Goal: Navigation & Orientation: Find specific page/section

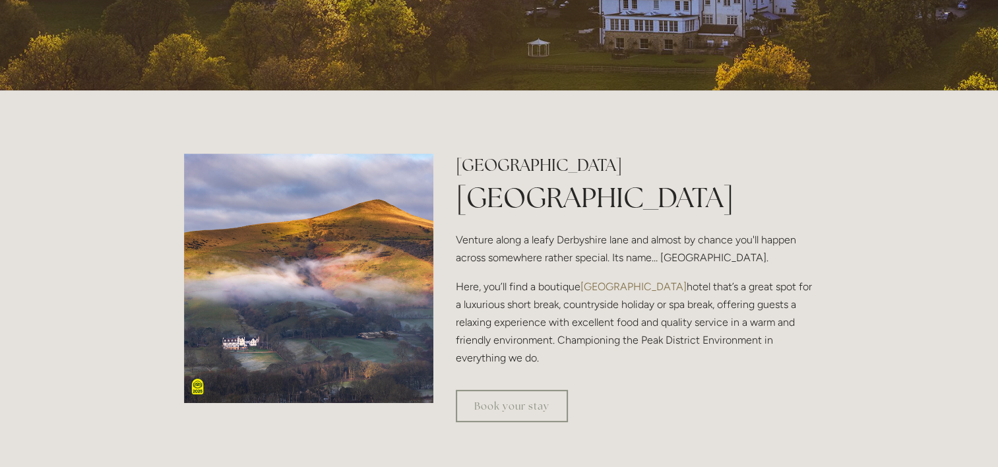
scroll to position [330, 0]
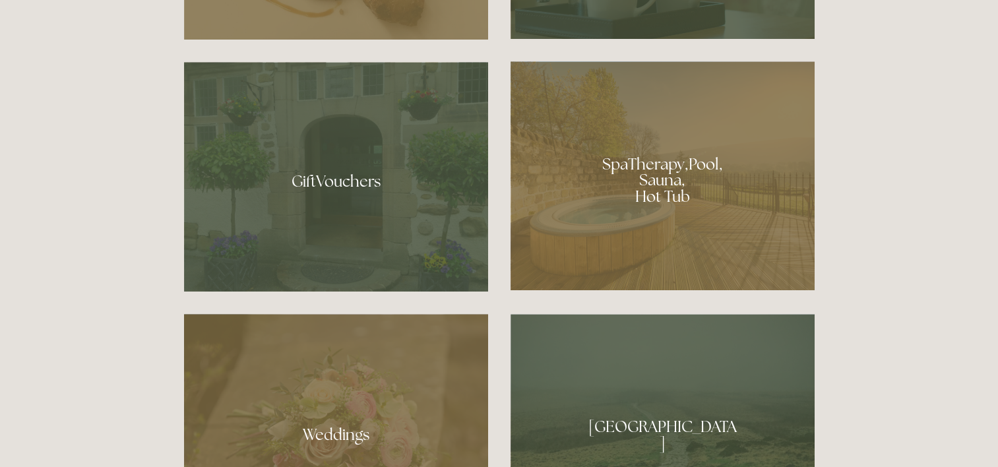
scroll to position [990, 0]
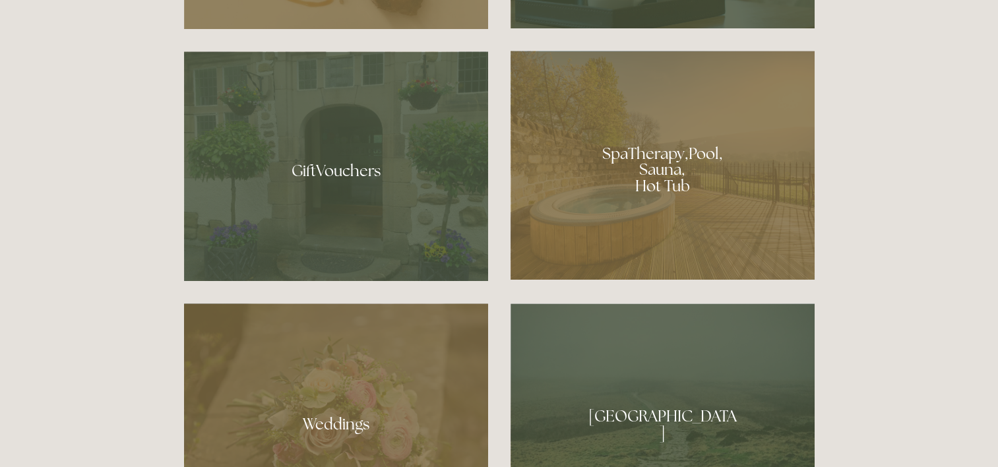
click at [688, 180] on div at bounding box center [663, 165] width 304 height 229
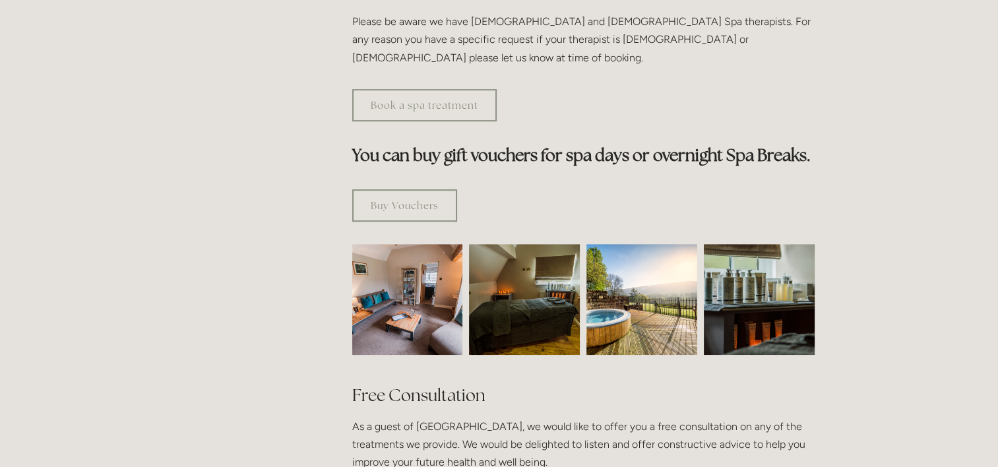
scroll to position [726, 0]
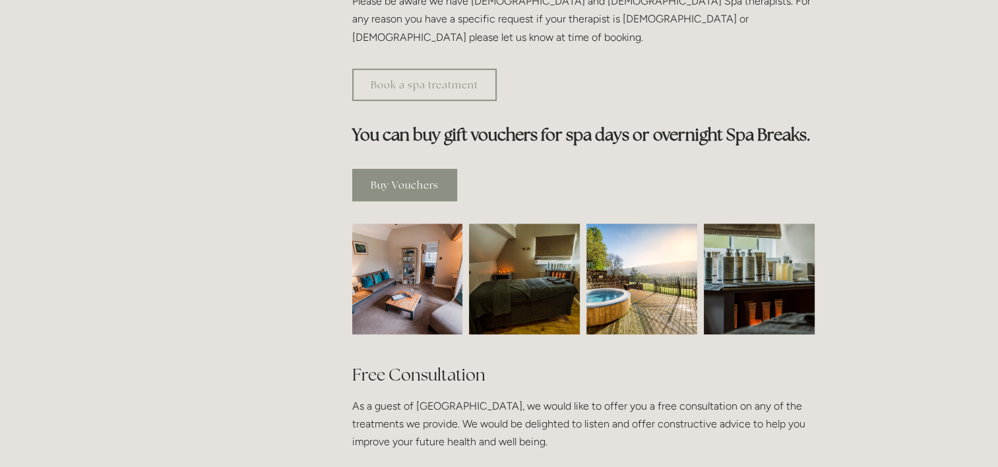
click at [420, 169] on link "Buy Vouchers" at bounding box center [404, 185] width 105 height 32
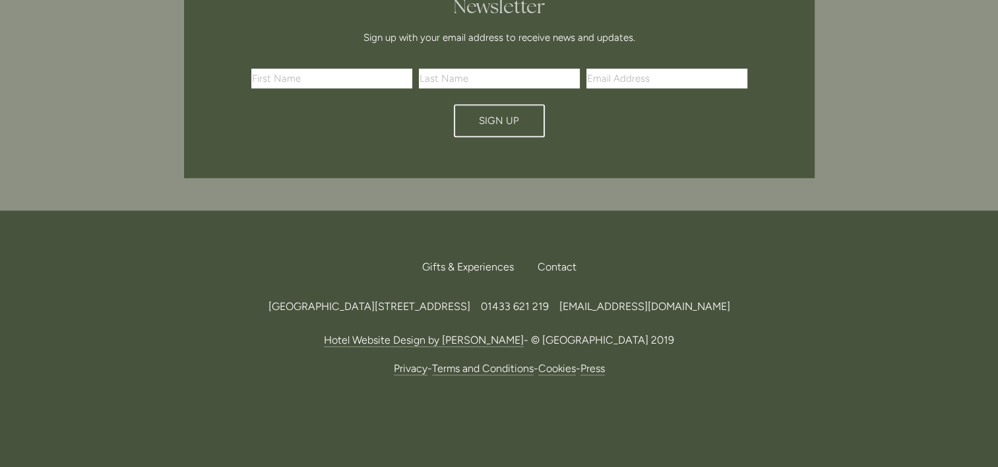
scroll to position [581, 0]
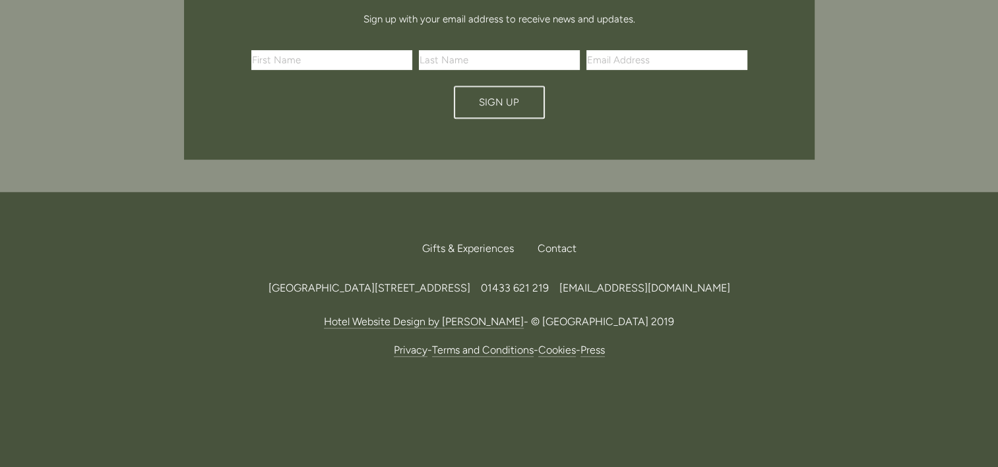
click at [493, 247] on span "Gifts & Experiences" at bounding box center [468, 248] width 92 height 13
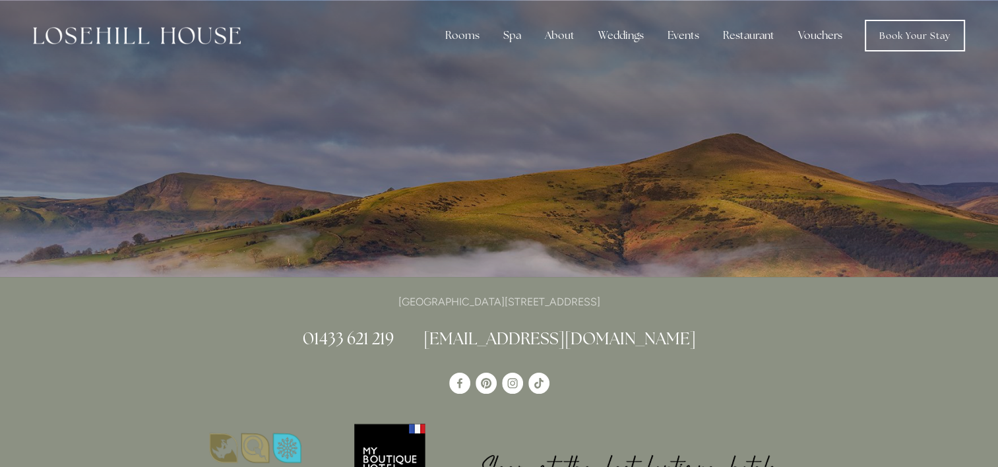
click at [826, 31] on link "Vouchers" at bounding box center [820, 35] width 65 height 26
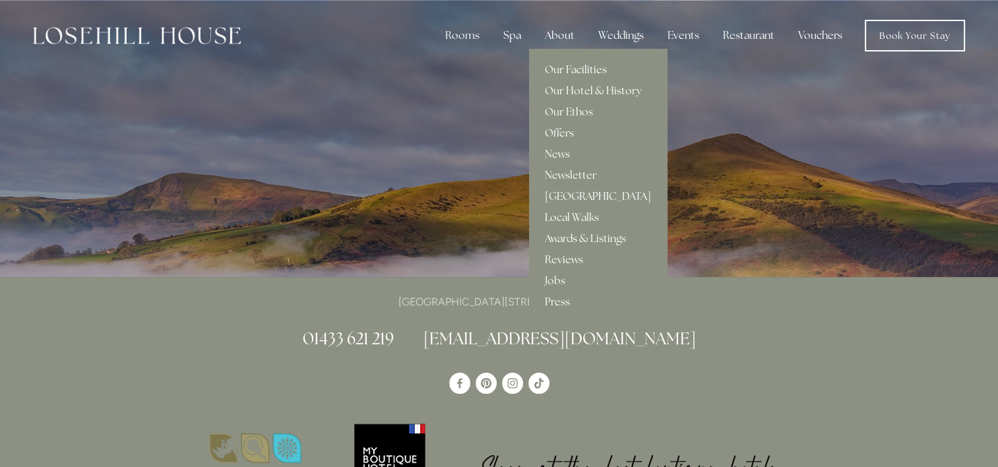
click at [568, 34] on div "About" at bounding box center [559, 35] width 51 height 26
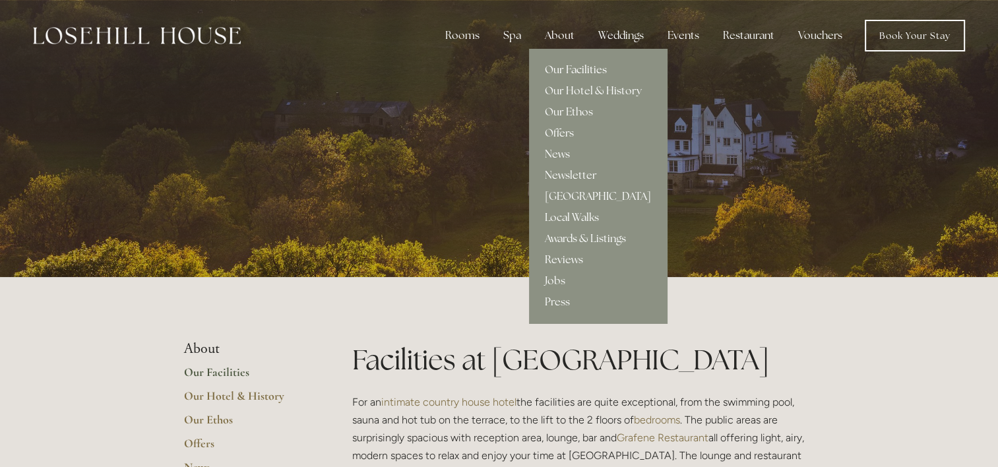
click at [581, 70] on link "Our Facilities" at bounding box center [598, 69] width 138 height 21
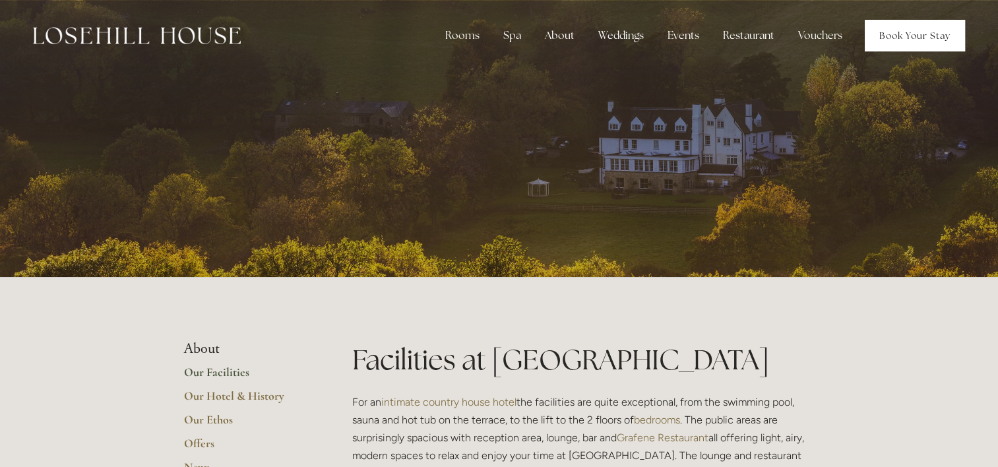
click at [911, 45] on link "Book Your Stay" at bounding box center [915, 36] width 100 height 32
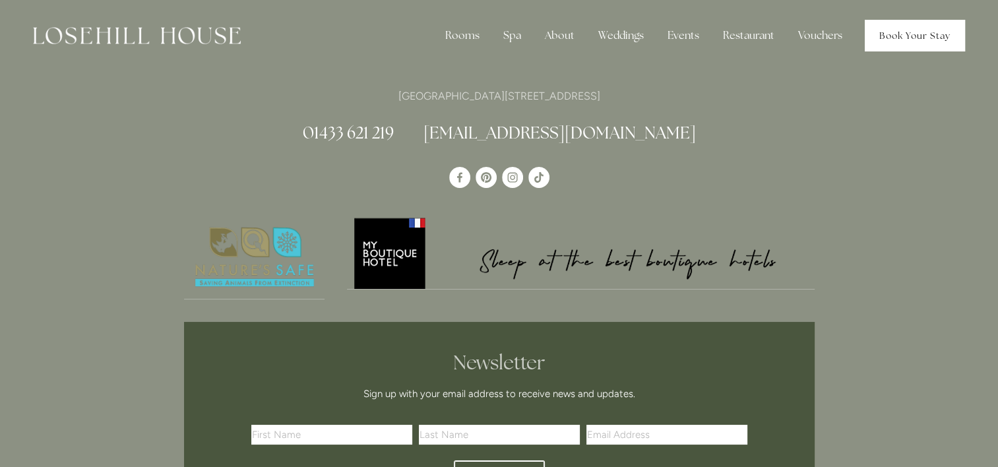
click at [938, 34] on link "Book Your Stay" at bounding box center [915, 36] width 100 height 32
click at [465, 71] on link "Rooms" at bounding box center [471, 69] width 85 height 21
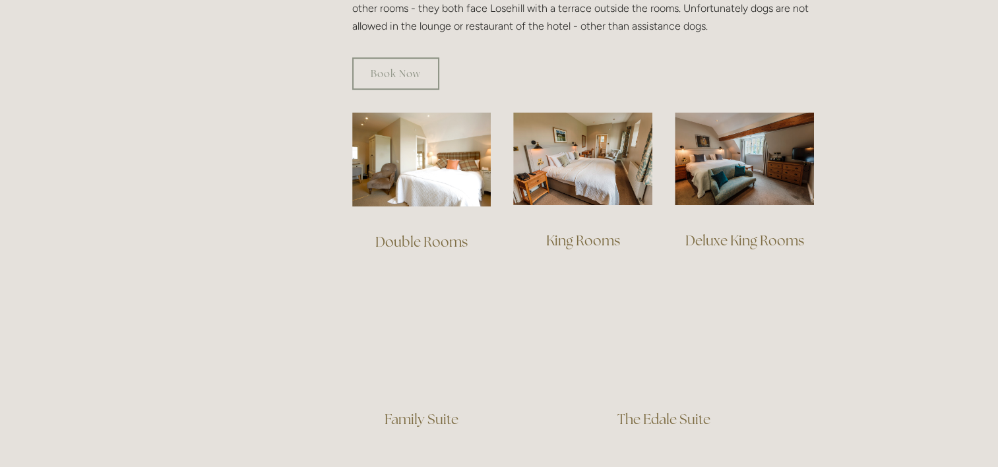
scroll to position [792, 0]
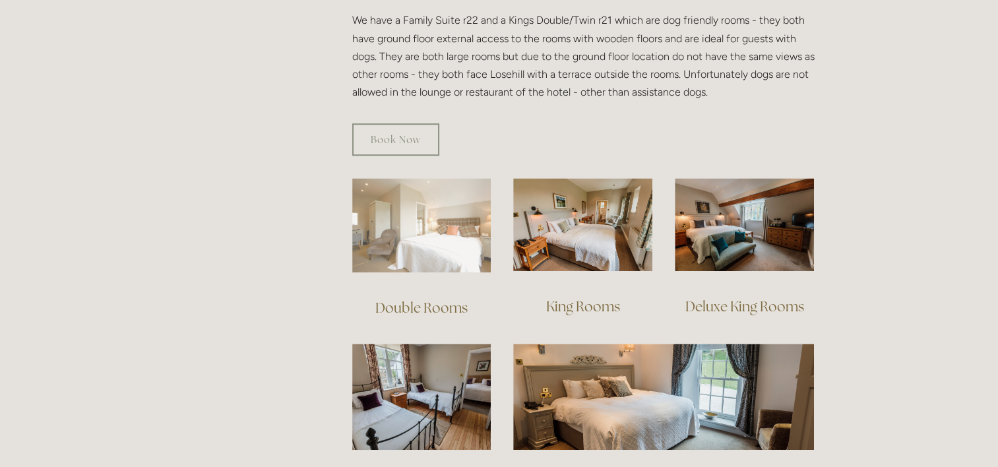
click at [395, 233] on img at bounding box center [421, 225] width 139 height 94
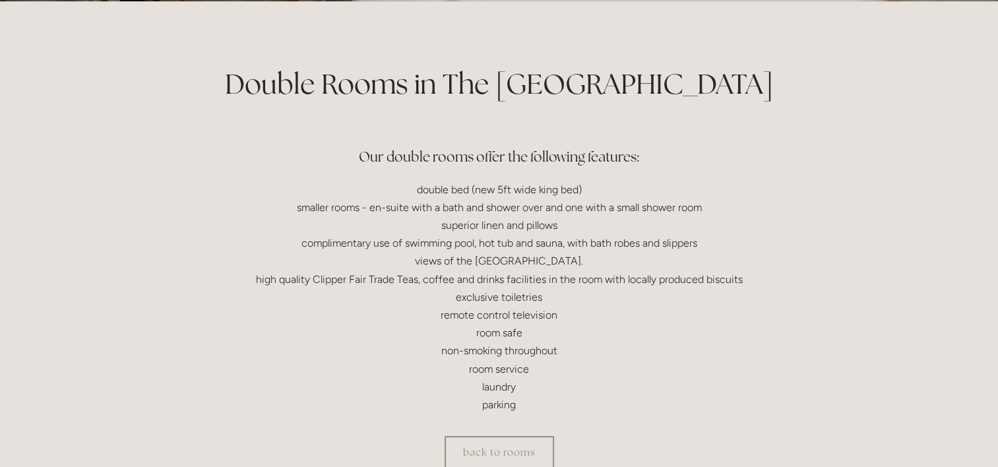
scroll to position [330, 0]
